Goal: Task Accomplishment & Management: Use online tool/utility

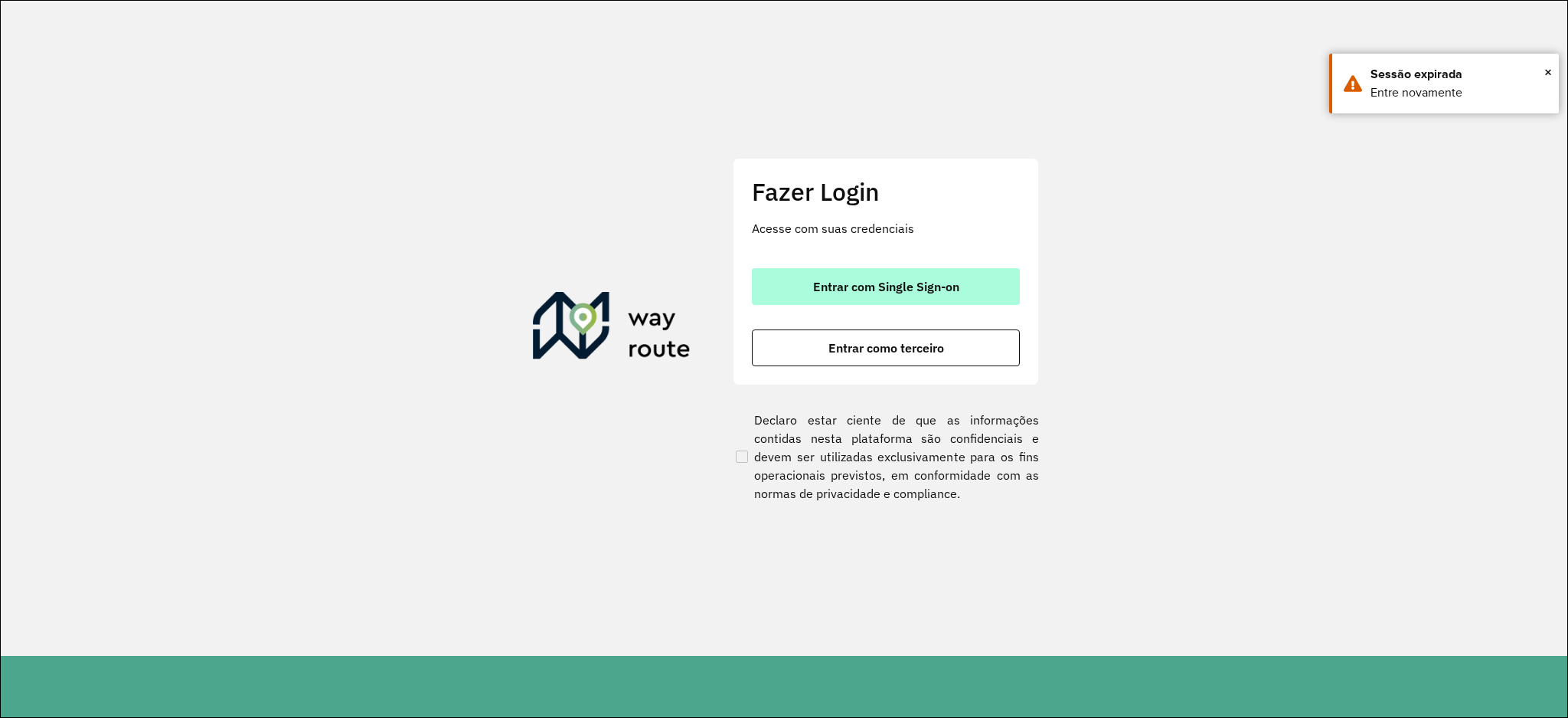
click at [833, 287] on span "Entrar com Single Sign-on" at bounding box center [886, 286] width 146 height 12
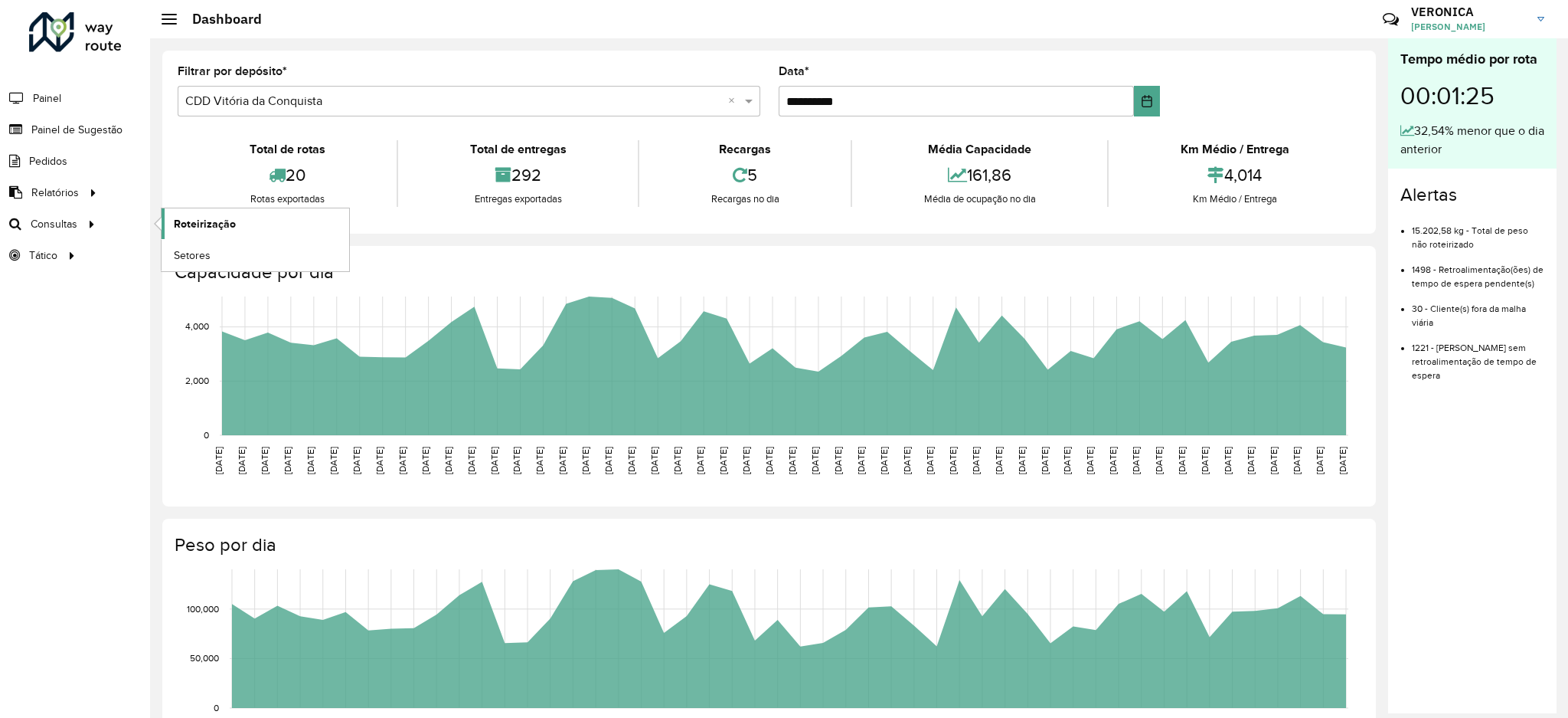
click at [187, 226] on span "Roteirização" at bounding box center [204, 224] width 62 height 16
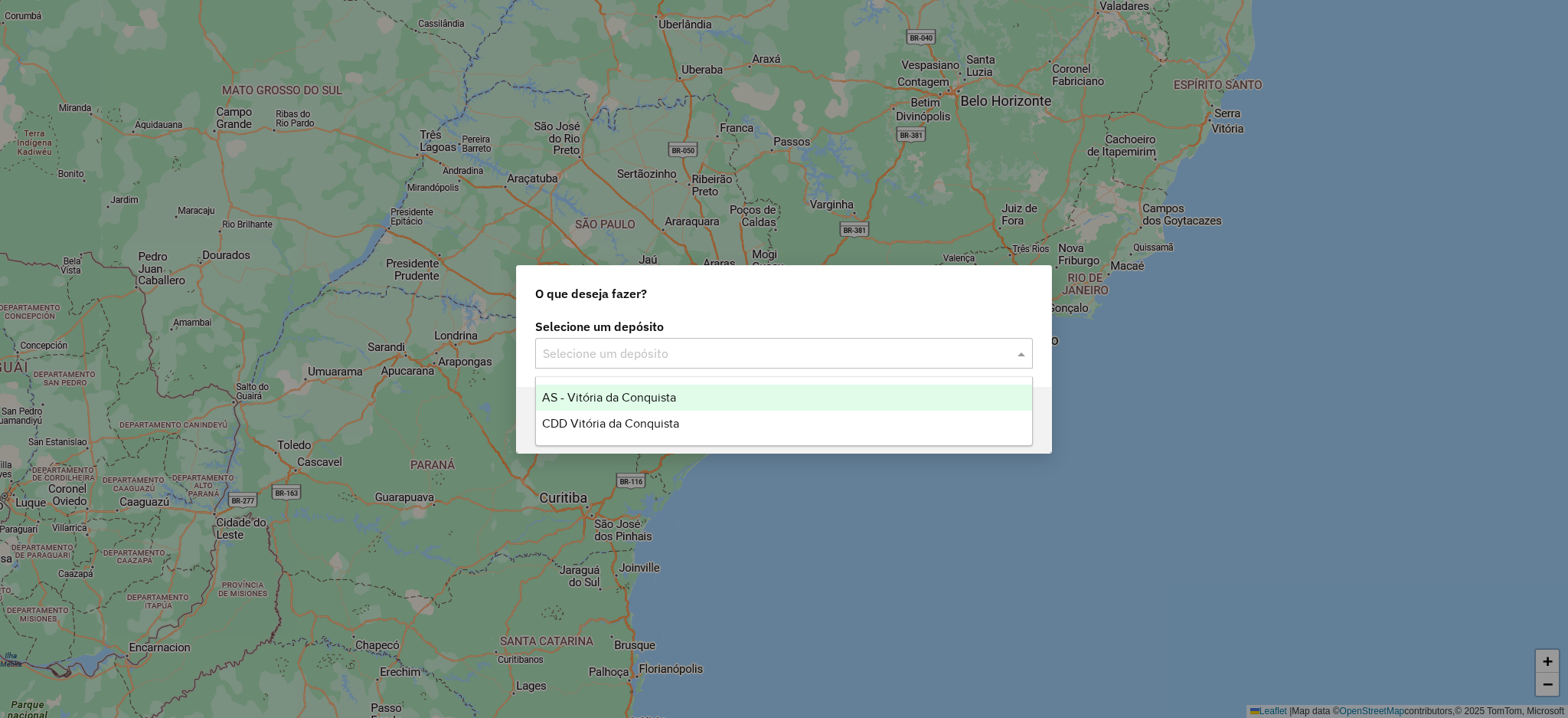
click at [668, 359] on input "text" at bounding box center [769, 353] width 452 height 19
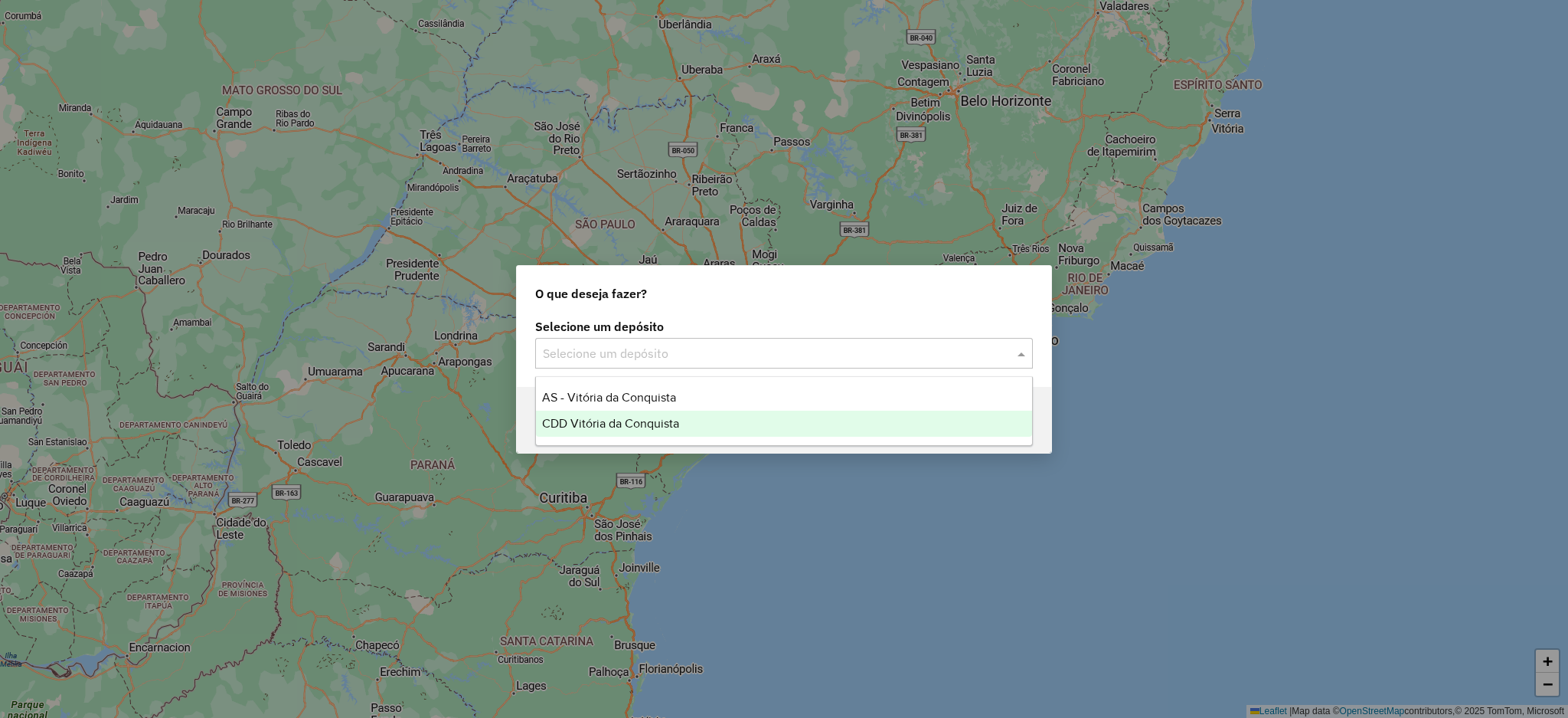
click at [687, 428] on div "CDD Vitória da Conquista" at bounding box center [784, 424] width 496 height 26
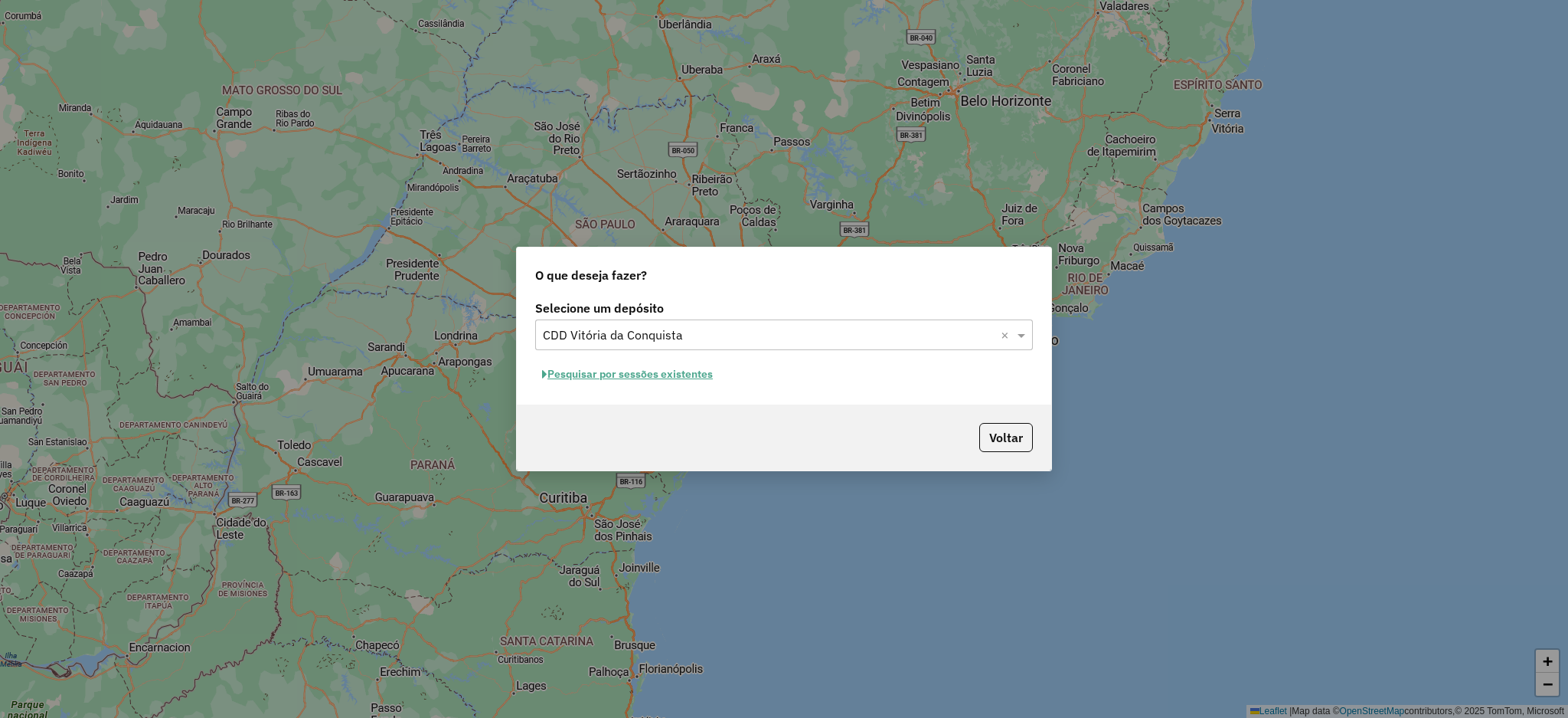
click at [700, 370] on button "Pesquisar por sessões existentes" at bounding box center [627, 374] width 184 height 23
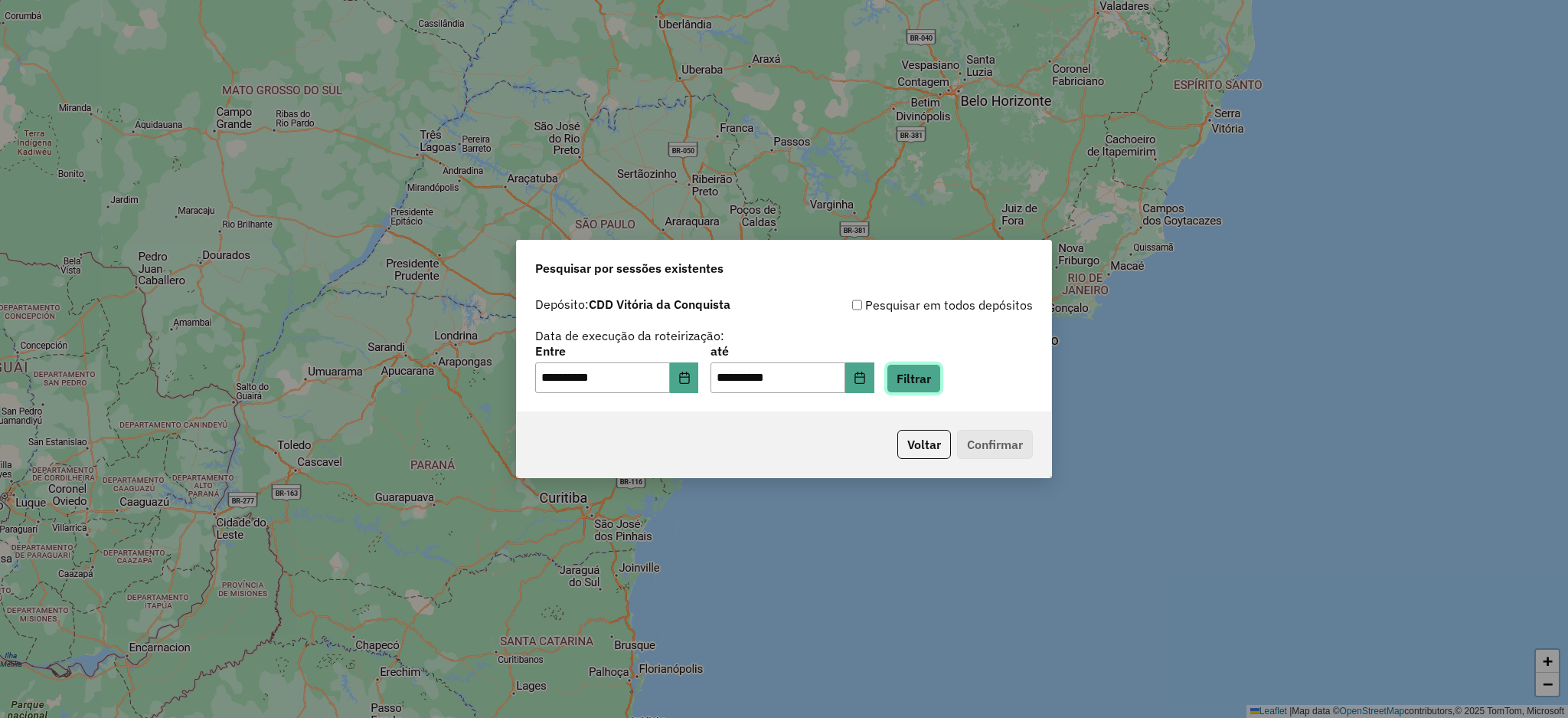
click at [941, 382] on button "Filtrar" at bounding box center [913, 378] width 54 height 29
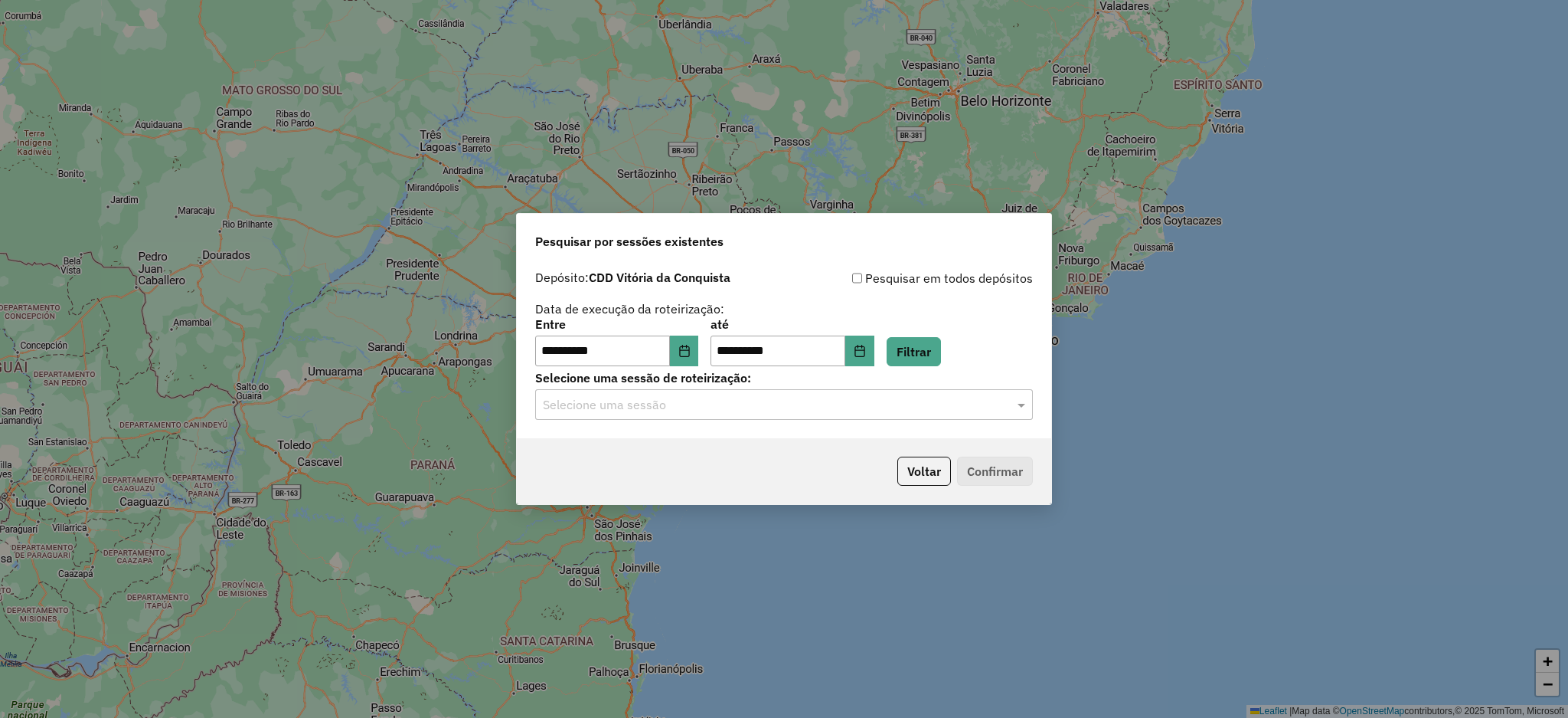
click at [804, 409] on input "text" at bounding box center [769, 405] width 452 height 19
click at [787, 455] on div "1284061 - 27/09/2025 18:46 (Rota | AS)" at bounding box center [784, 450] width 496 height 26
click at [1009, 477] on button "Confirmar" at bounding box center [995, 471] width 76 height 29
click at [875, 359] on button "Choose Date" at bounding box center [860, 351] width 29 height 31
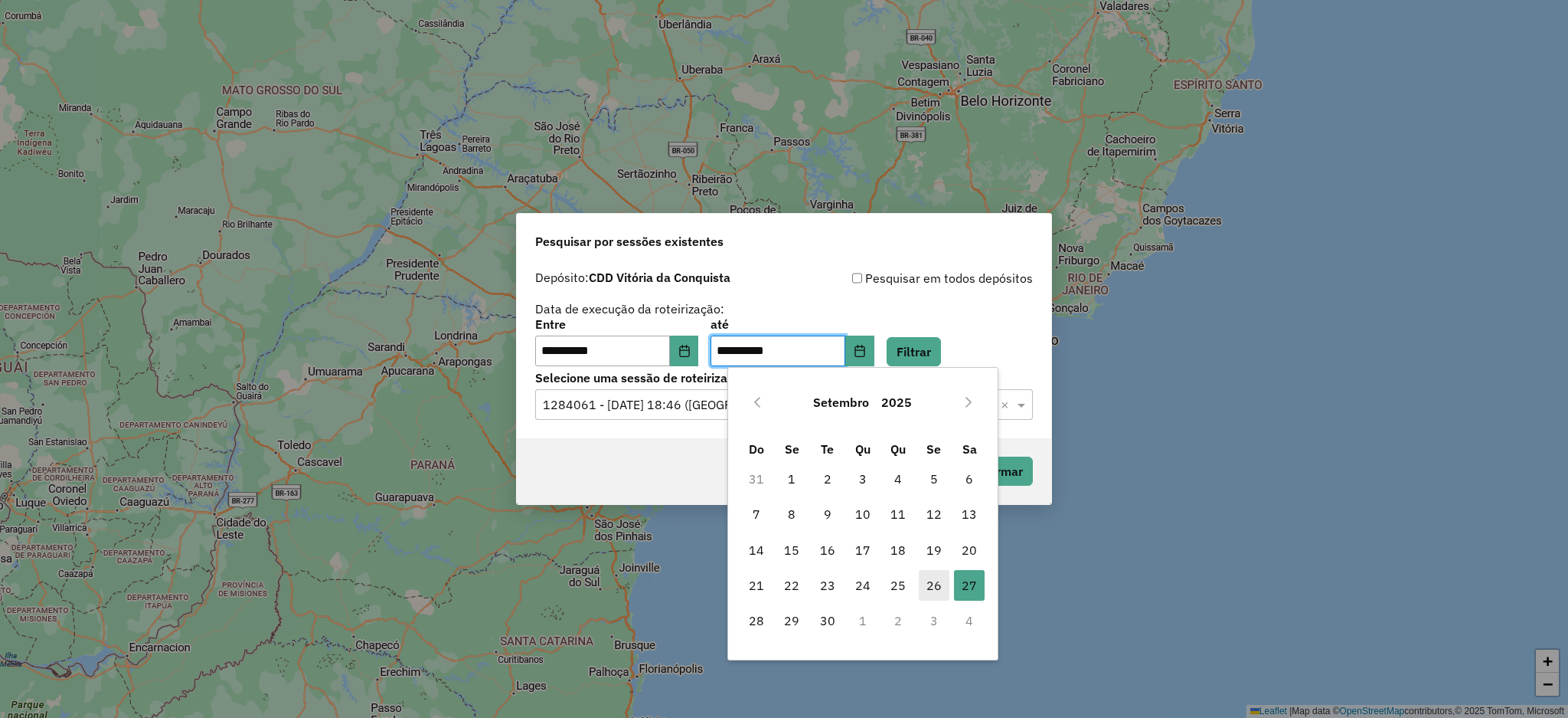
click at [928, 581] on span "26" at bounding box center [934, 585] width 31 height 31
type input "**********"
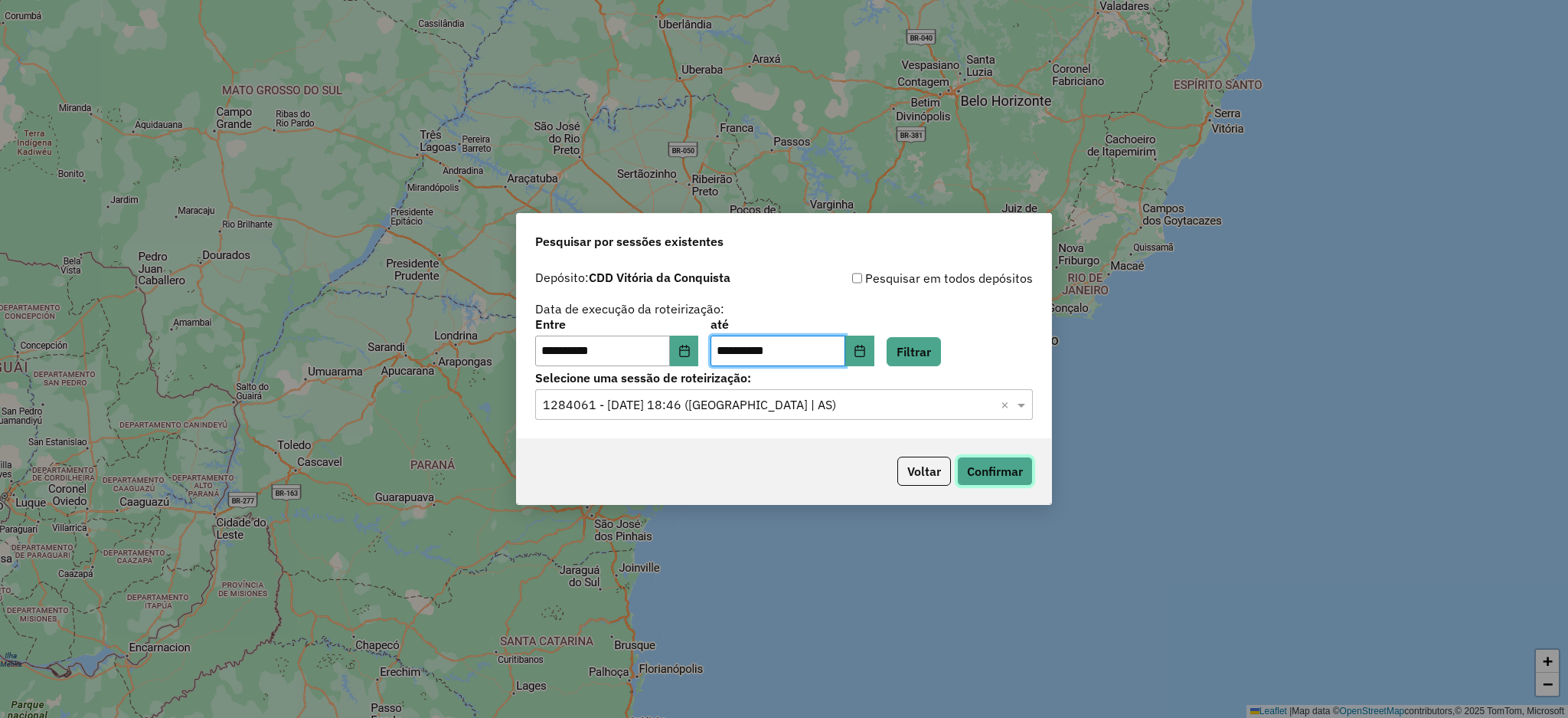
click at [994, 464] on button "Confirmar" at bounding box center [995, 471] width 76 height 29
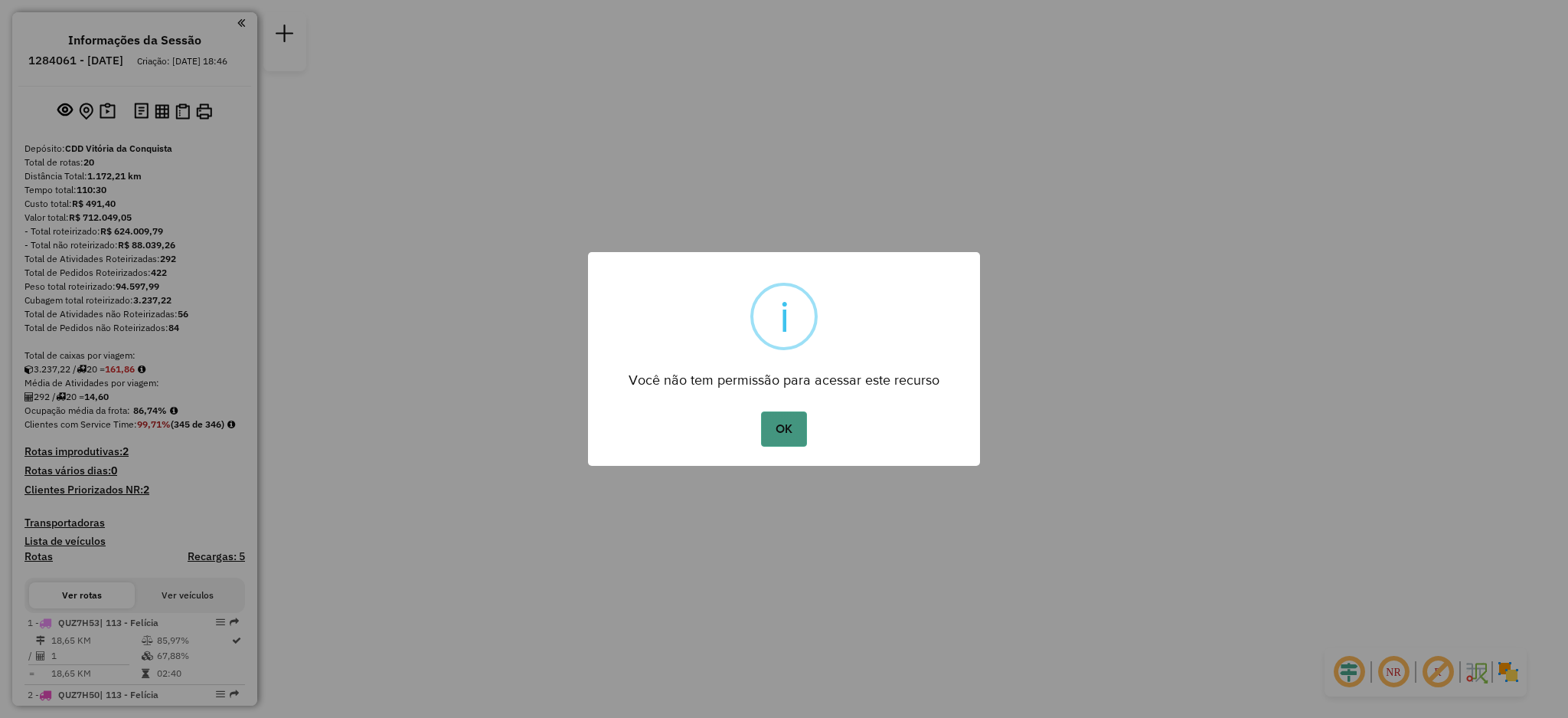
click at [777, 433] on button "OK" at bounding box center [784, 429] width 45 height 36
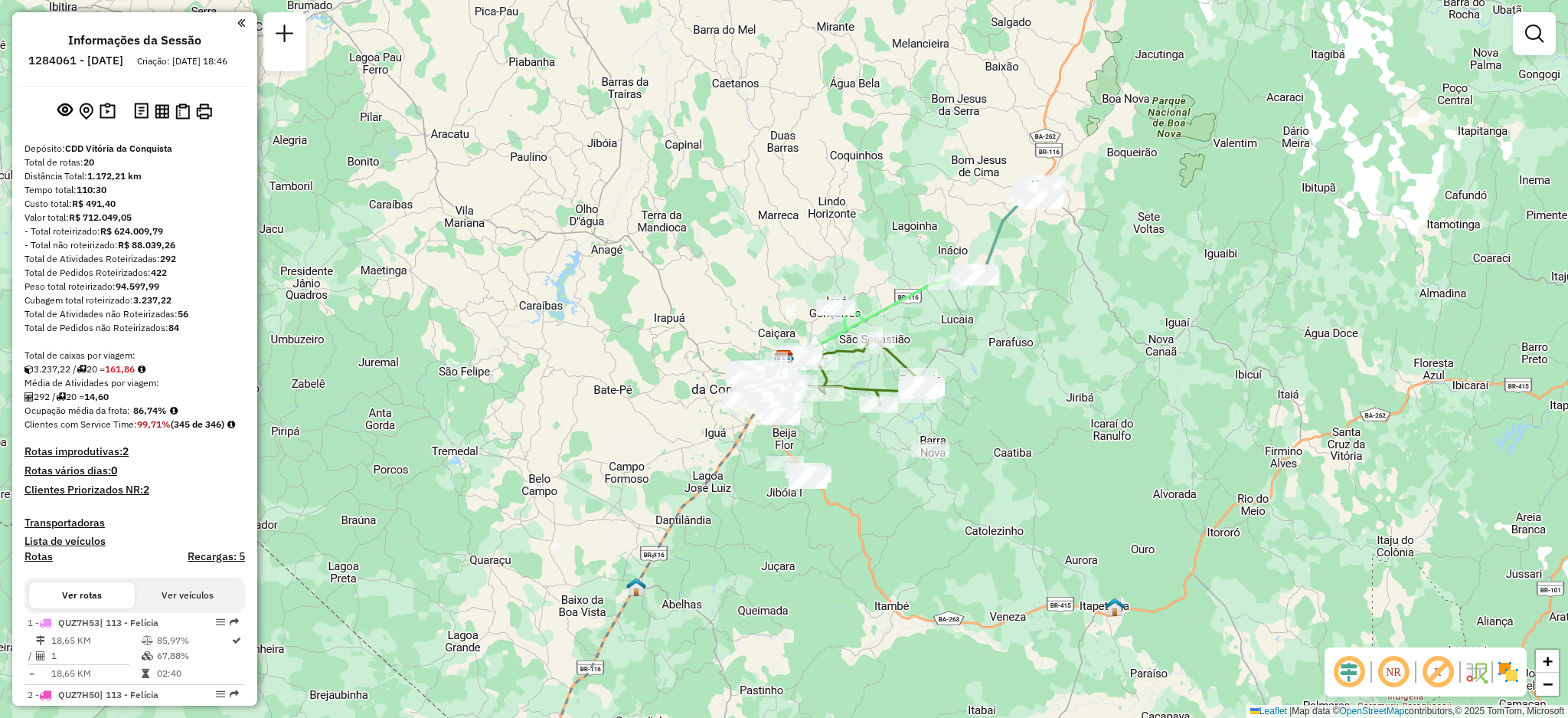
click at [124, 58] on h6 "1284061 - [DATE]" at bounding box center [75, 60] width 95 height 14
click at [238, 24] on em at bounding box center [241, 23] width 7 height 14
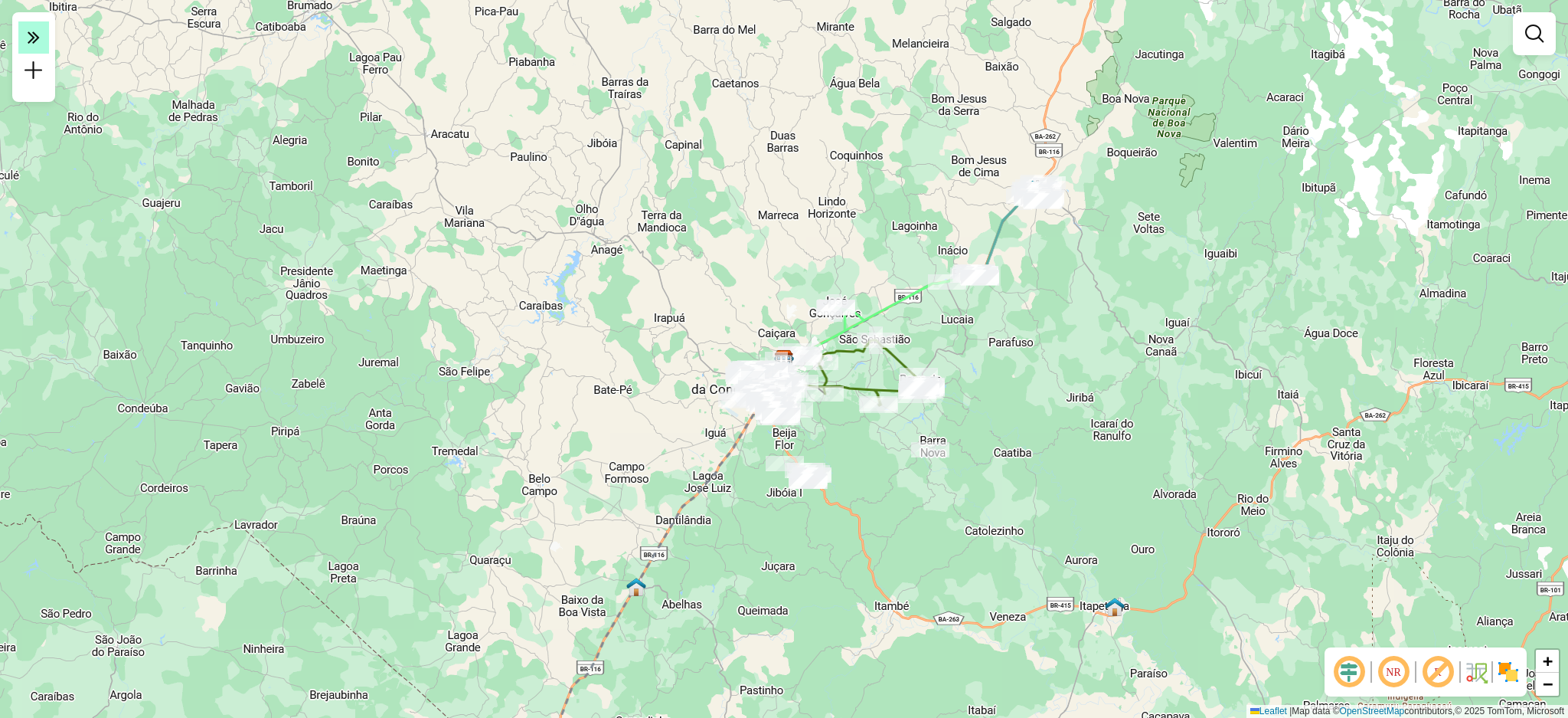
click at [38, 48] on em at bounding box center [34, 38] width 31 height 32
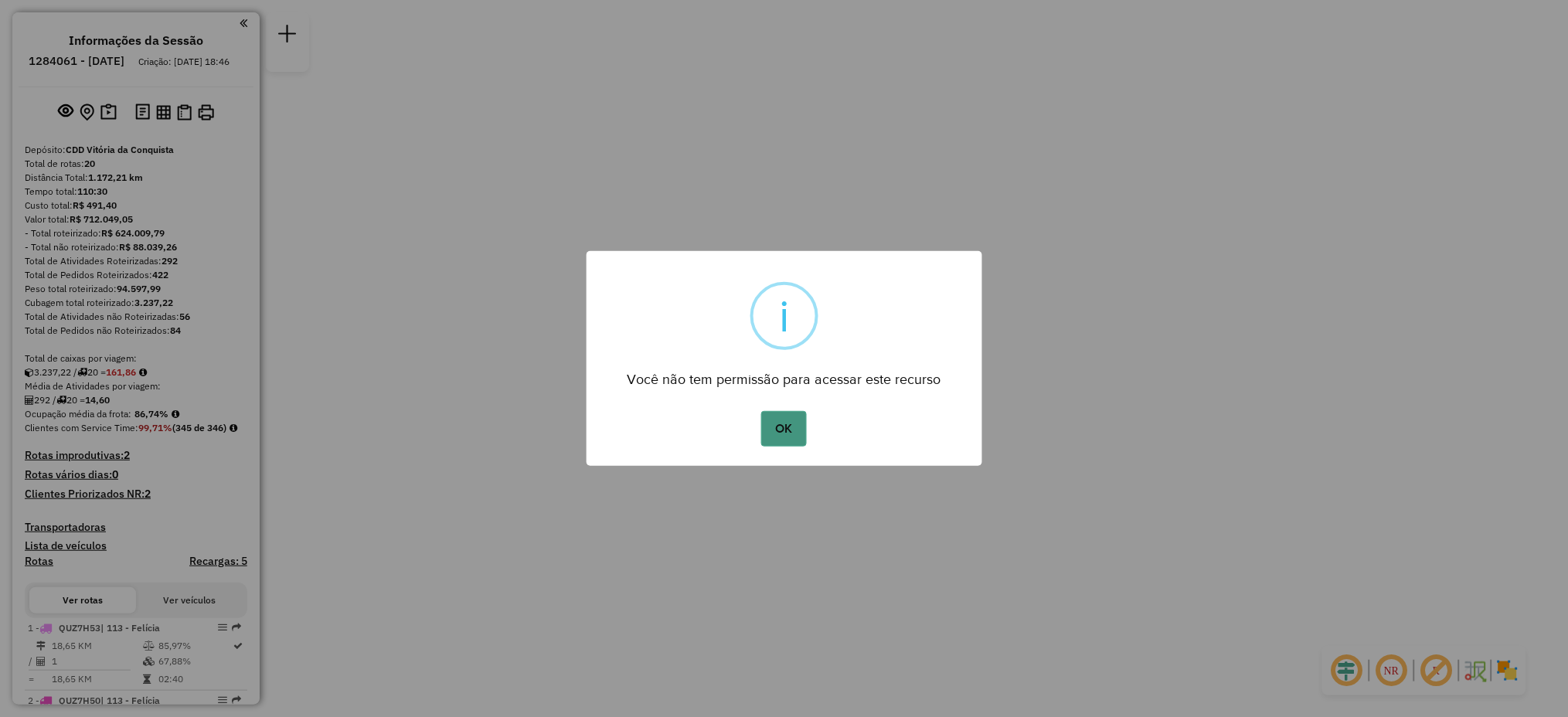
click at [782, 430] on button "OK" at bounding box center [784, 429] width 46 height 36
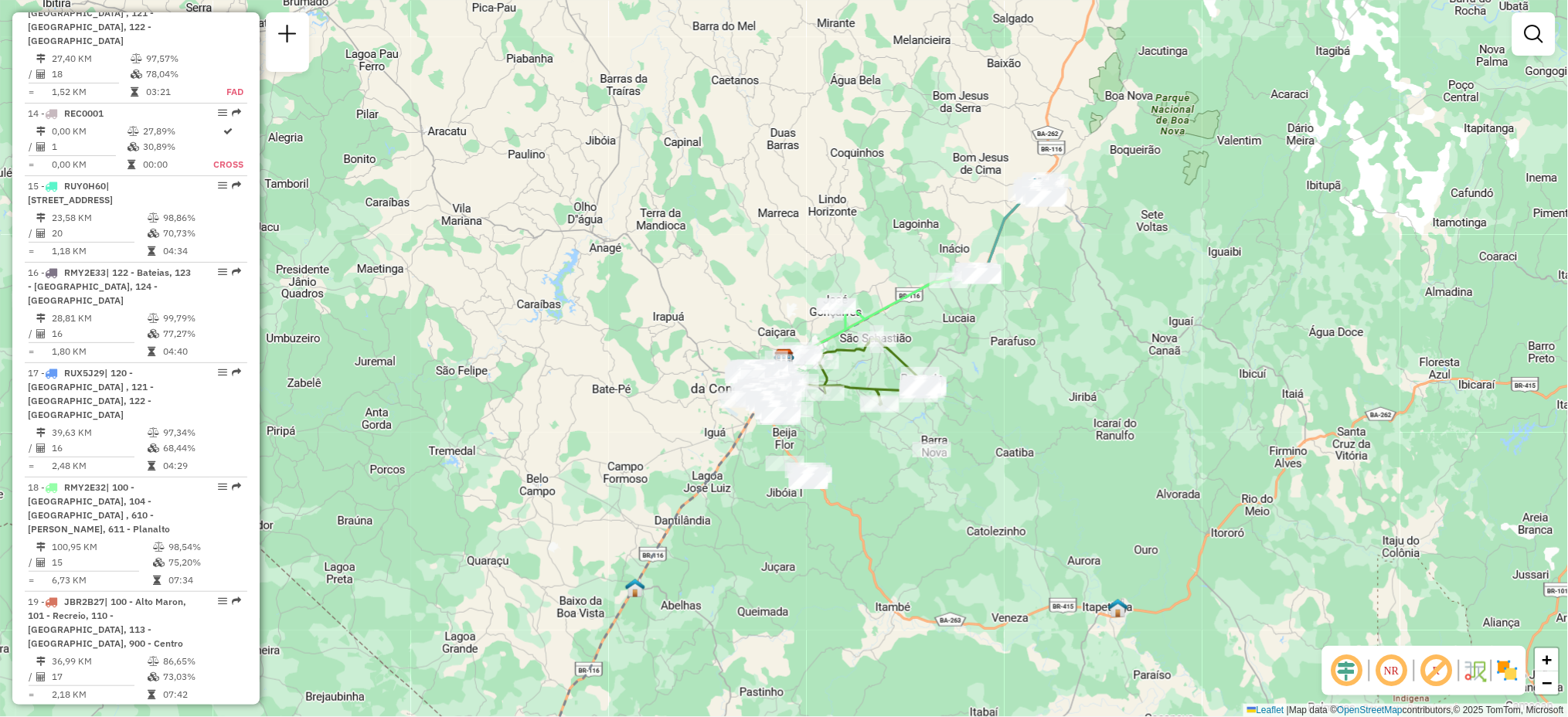
scroll to position [1767, 0]
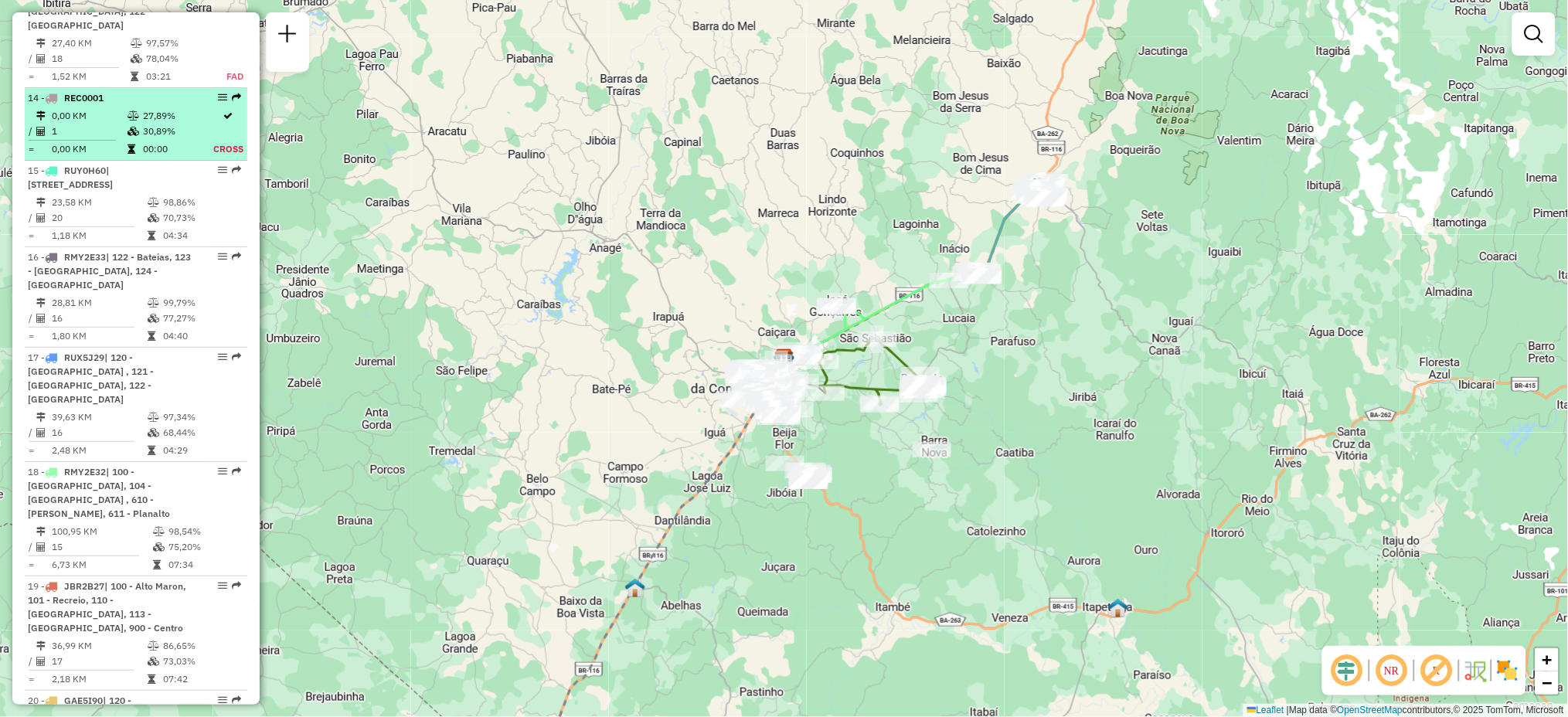
click at [127, 144] on icon at bounding box center [131, 148] width 7 height 9
select select "**********"
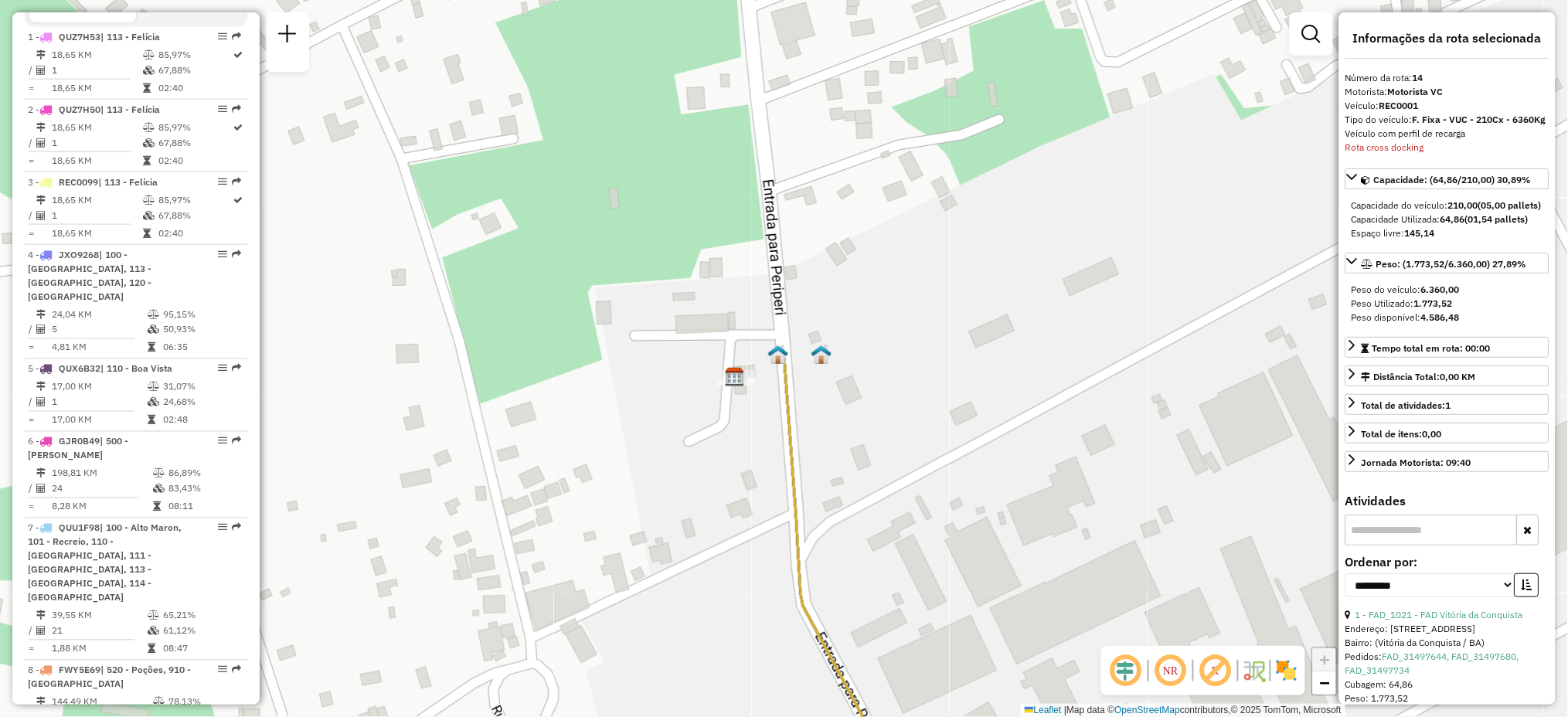
scroll to position [389, 0]
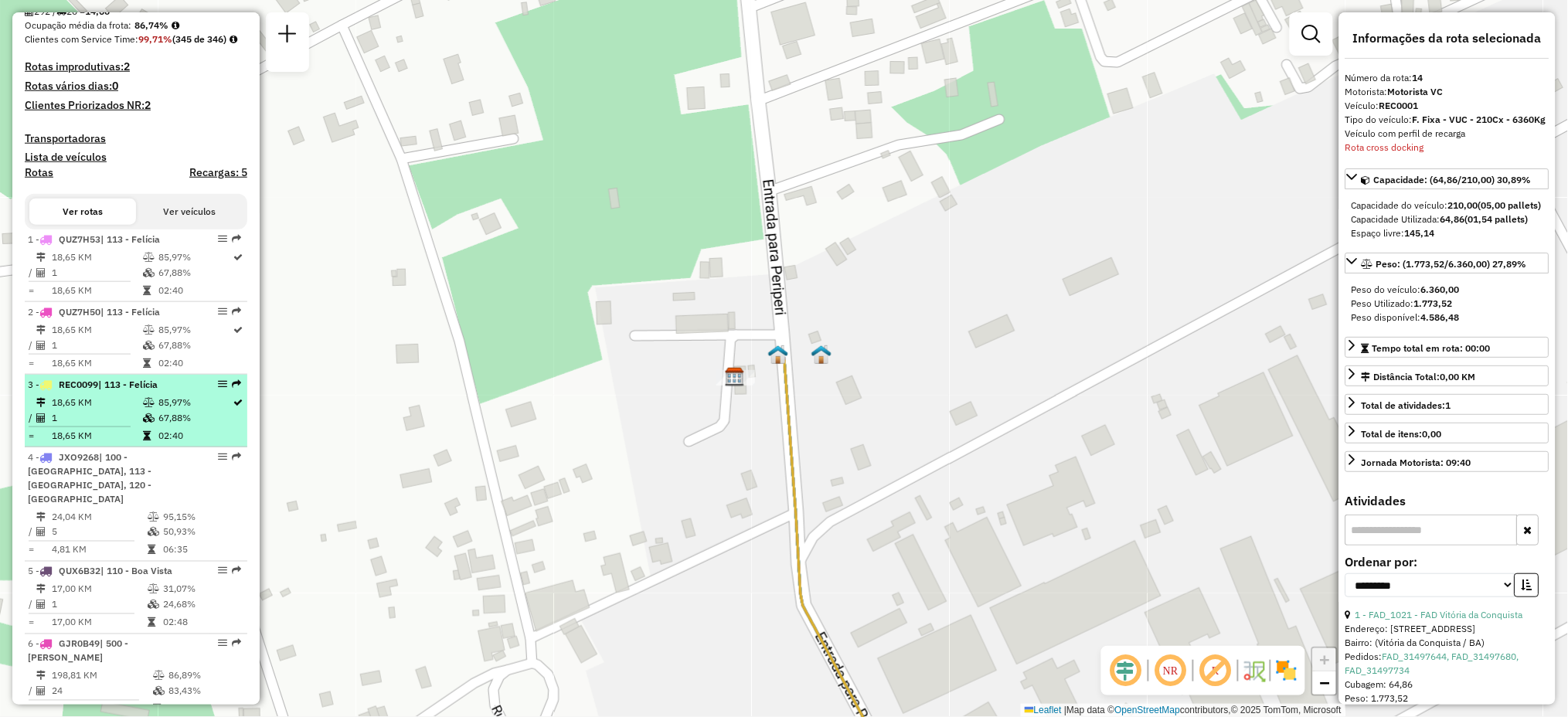
click at [104, 410] on td "18,65 KM" at bounding box center [97, 402] width 91 height 15
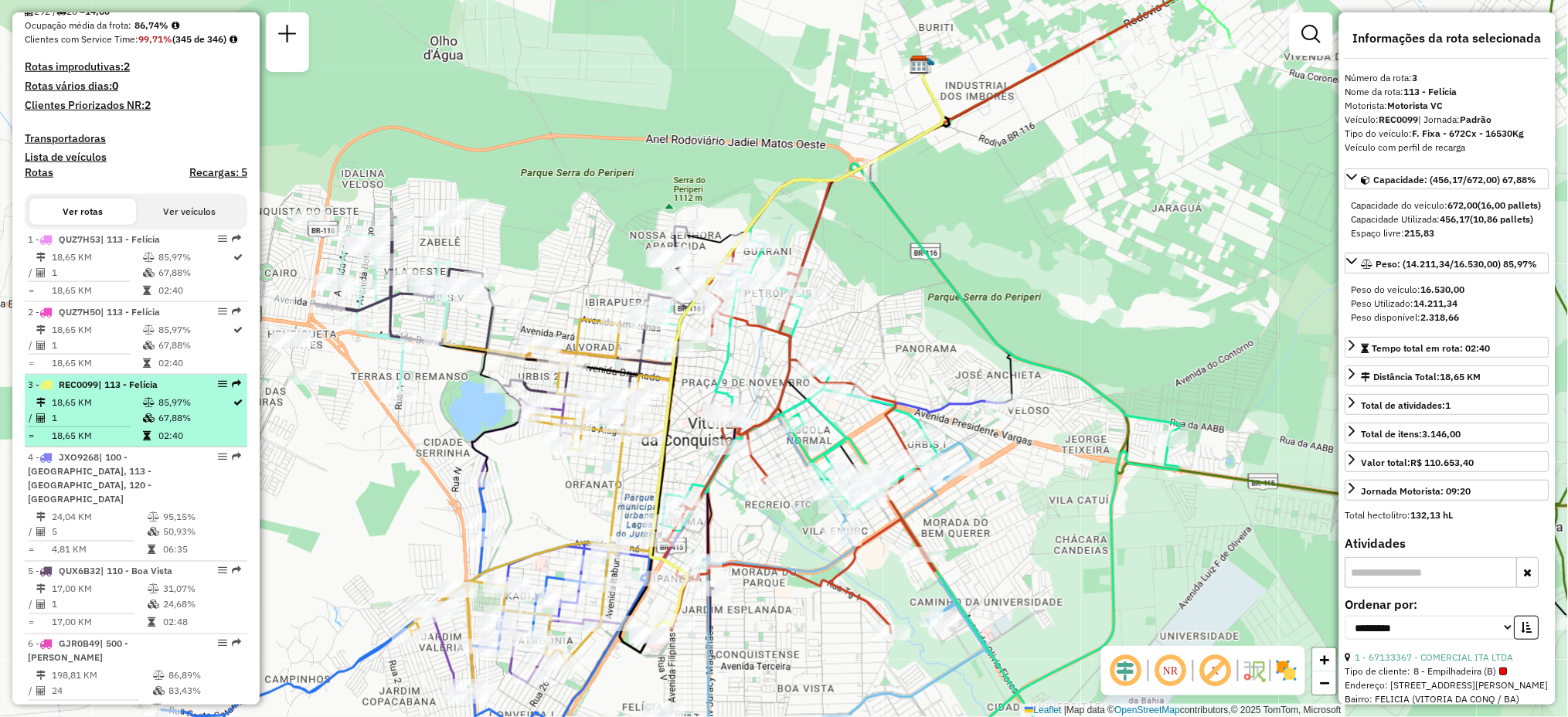
click at [113, 426] on td "1" at bounding box center [97, 418] width 91 height 15
click at [219, 389] on em at bounding box center [222, 383] width 9 height 9
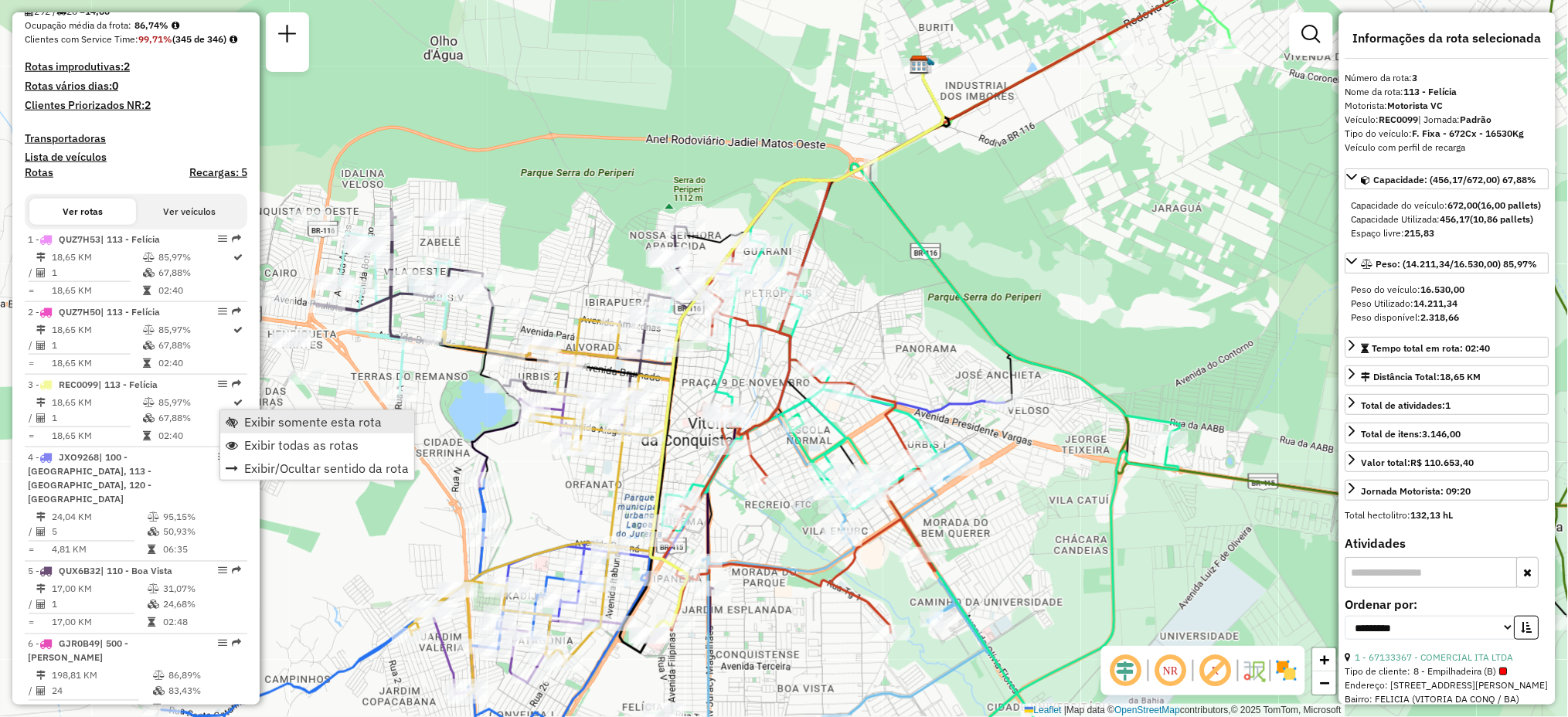
click at [231, 420] on span "Exibir somente esta rota" at bounding box center [232, 422] width 12 height 12
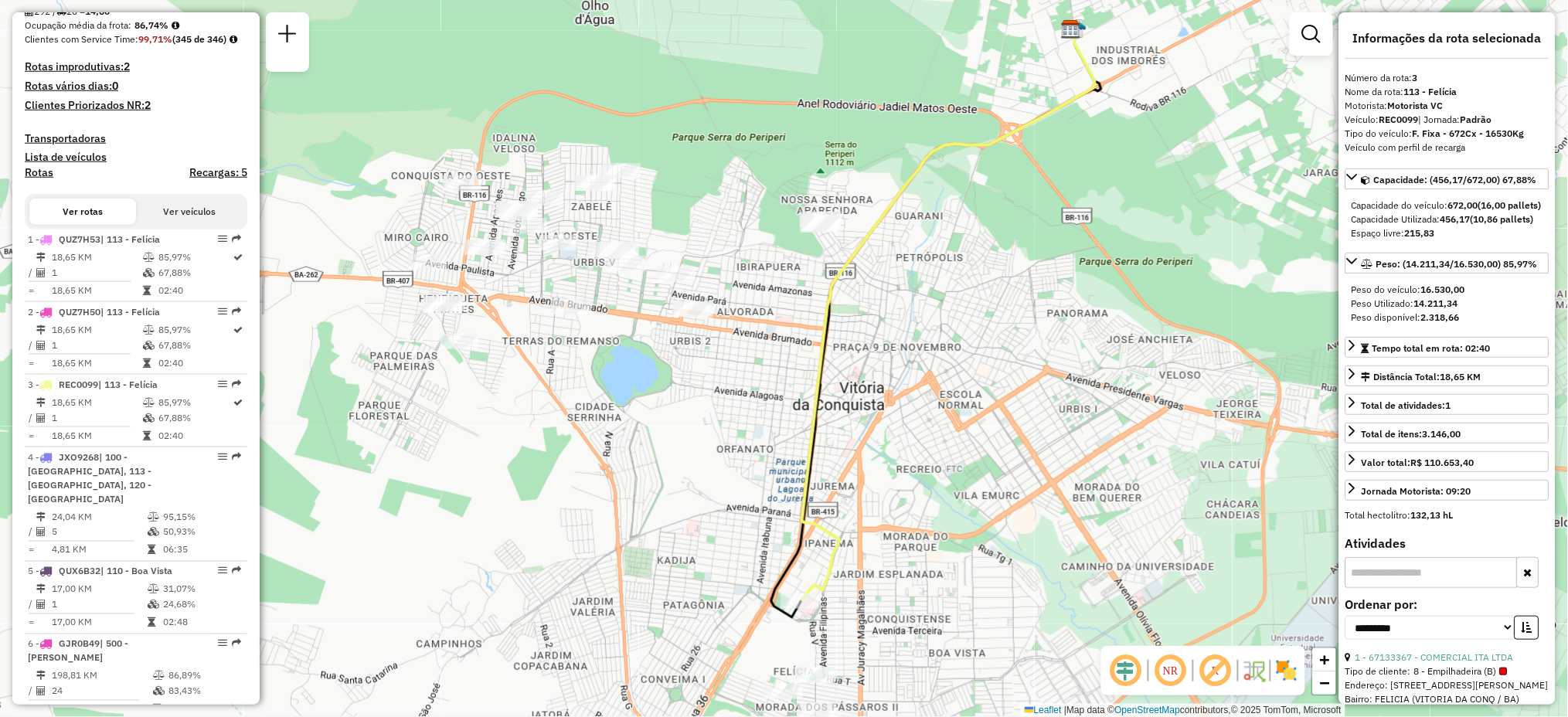
drag, startPoint x: 433, startPoint y: 463, endPoint x: 578, endPoint y: 420, distance: 151.2
click at [578, 420] on div "Janela de atendimento Grade de atendimento Capacidade Transportadoras Veículos …" at bounding box center [784, 358] width 1568 height 717
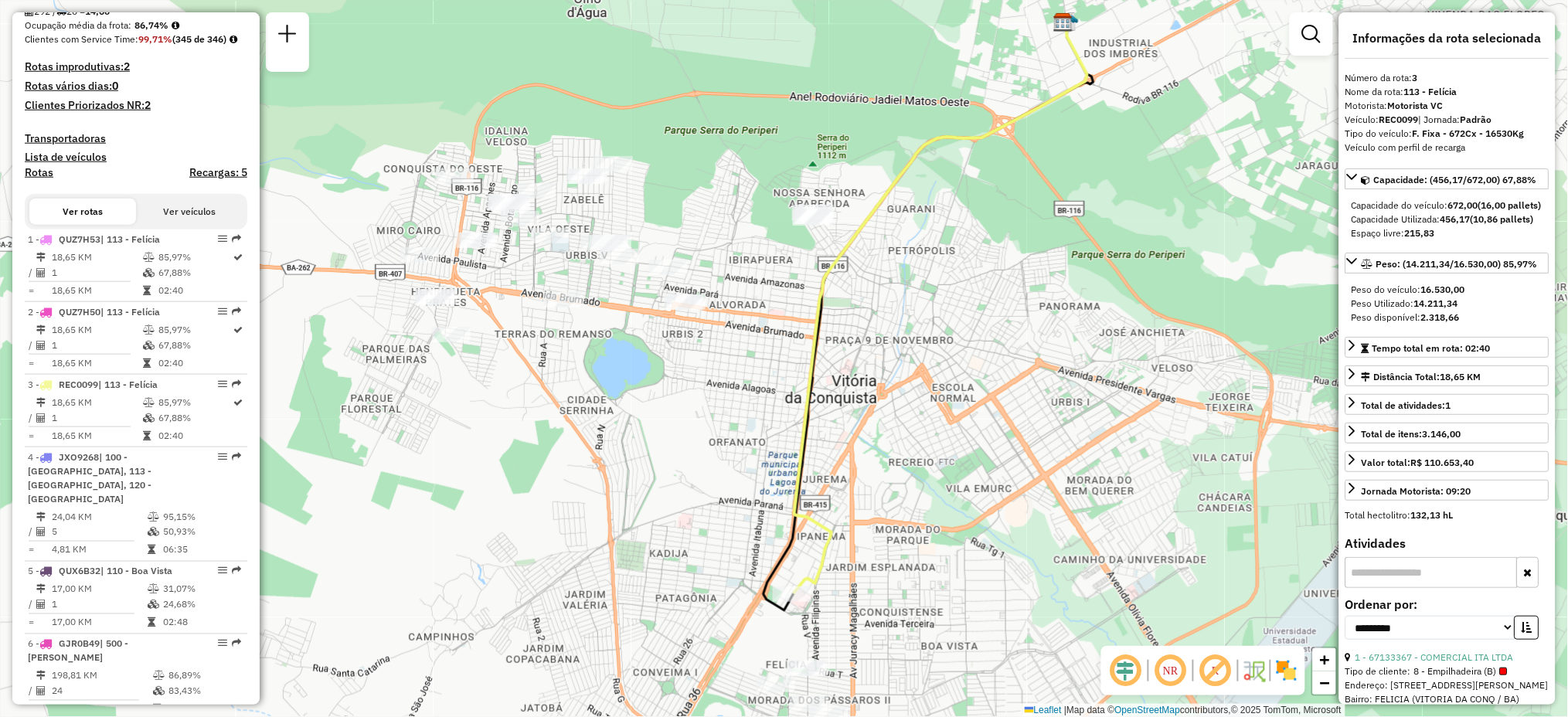
click at [1128, 657] on em at bounding box center [1126, 671] width 37 height 37
